Goal: Transaction & Acquisition: Purchase product/service

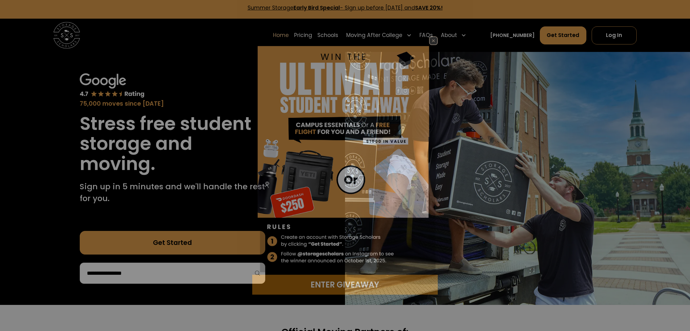
scroll to position [3, 0]
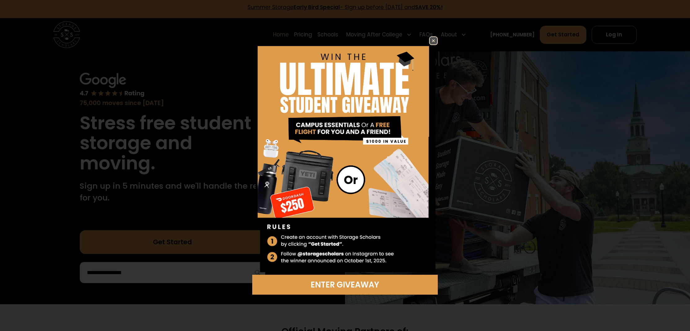
click at [432, 41] on img at bounding box center [433, 40] width 7 height 7
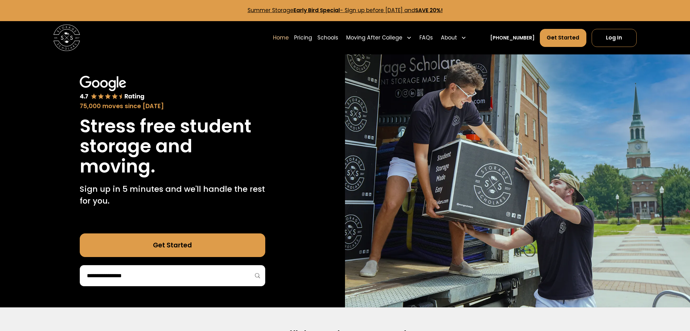
scroll to position [0, 0]
click at [312, 38] on link "Pricing" at bounding box center [303, 38] width 18 height 19
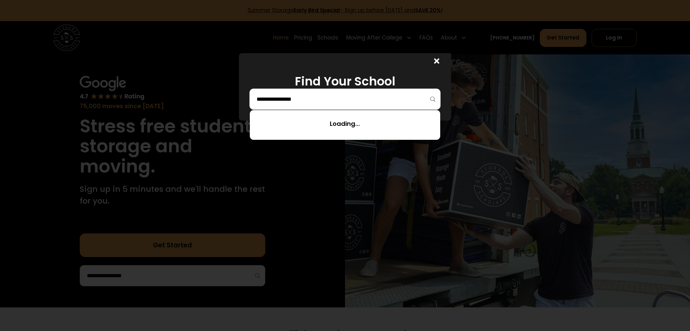
click at [299, 99] on input "search" at bounding box center [345, 99] width 178 height 11
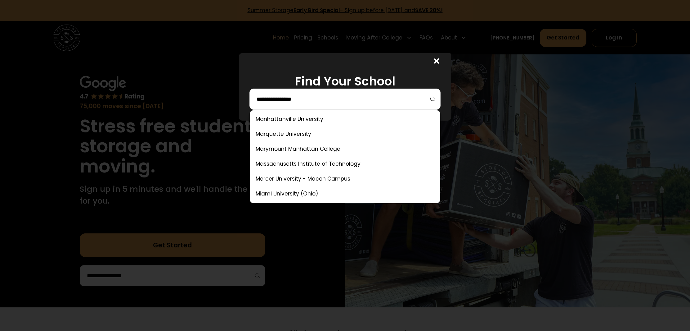
scroll to position [1472, 0]
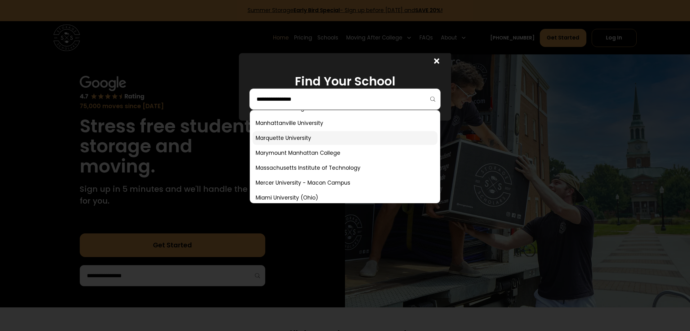
click at [284, 137] on link at bounding box center [345, 138] width 185 height 14
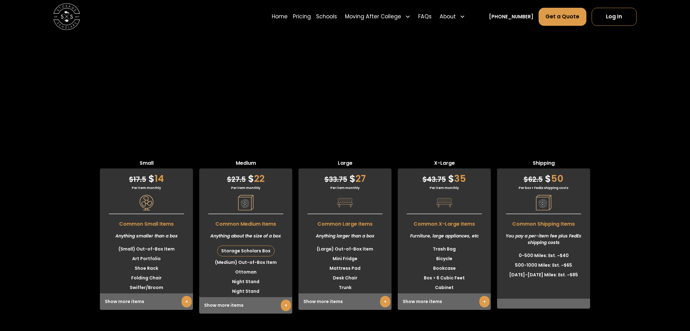
scroll to position [1683, 0]
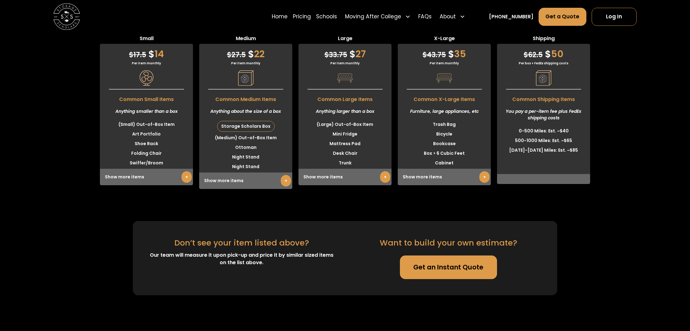
click at [282, 178] on link "+" at bounding box center [286, 180] width 10 height 11
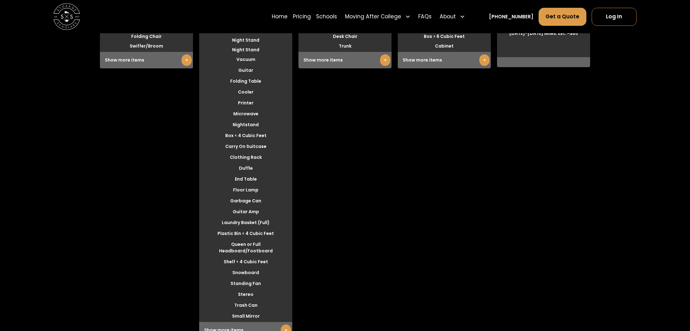
scroll to position [1801, 0]
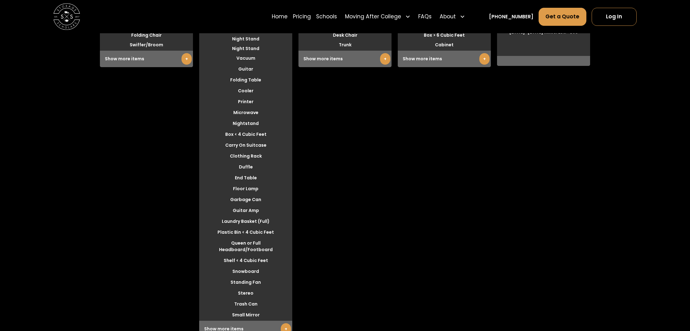
click at [183, 53] on link "+" at bounding box center [187, 58] width 10 height 11
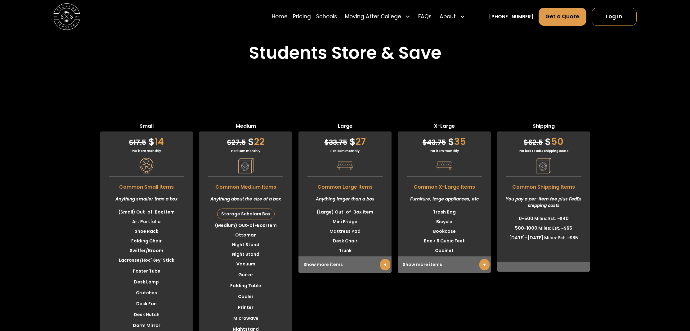
scroll to position [1592, 0]
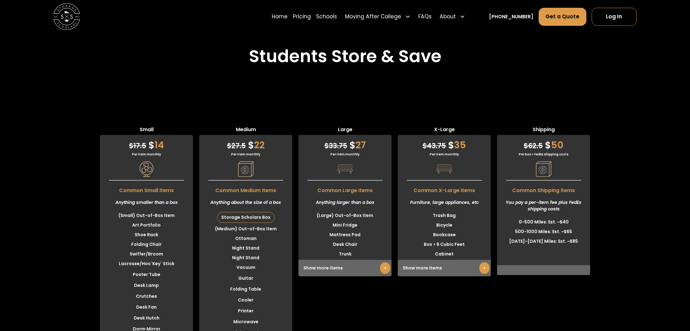
click at [382, 267] on link "+" at bounding box center [385, 267] width 10 height 11
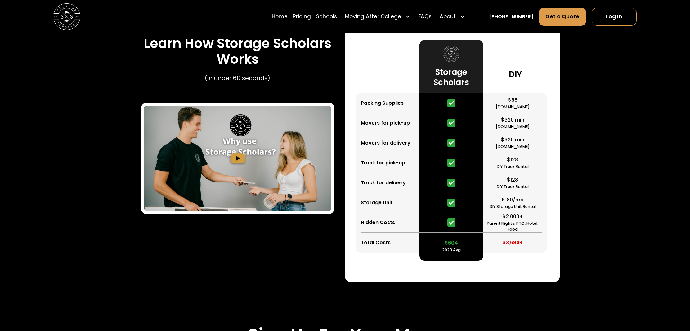
scroll to position [1011, 0]
click at [432, 16] on link "FAQs" at bounding box center [424, 16] width 13 height 19
click at [311, 16] on link "Pricing" at bounding box center [302, 16] width 18 height 19
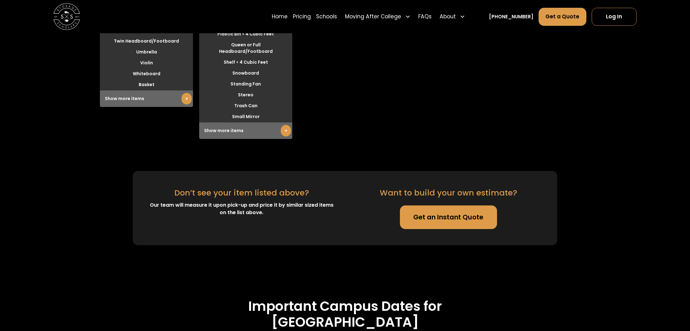
scroll to position [2012, 0]
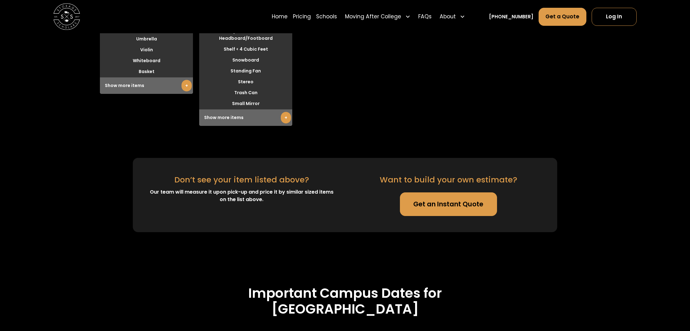
click at [457, 197] on link "Get an Instant Quote" at bounding box center [448, 204] width 97 height 24
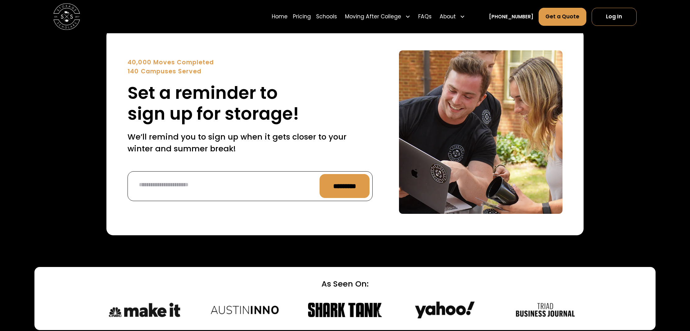
scroll to position [2632, 0]
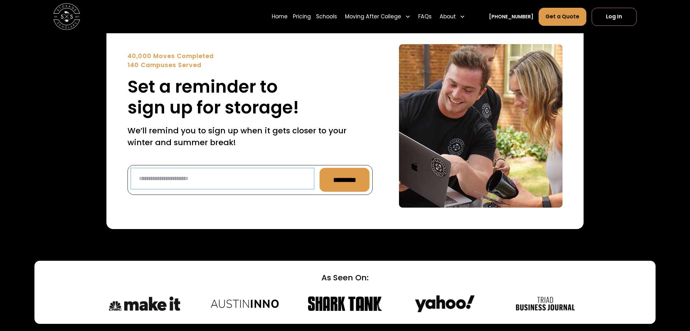
click at [171, 168] on input "Reminder Form" at bounding box center [223, 178] width 184 height 21
type input "**********"
click at [327, 176] on input "*********" at bounding box center [345, 180] width 50 height 24
type input "**********"
